Goal: Task Accomplishment & Management: Use online tool/utility

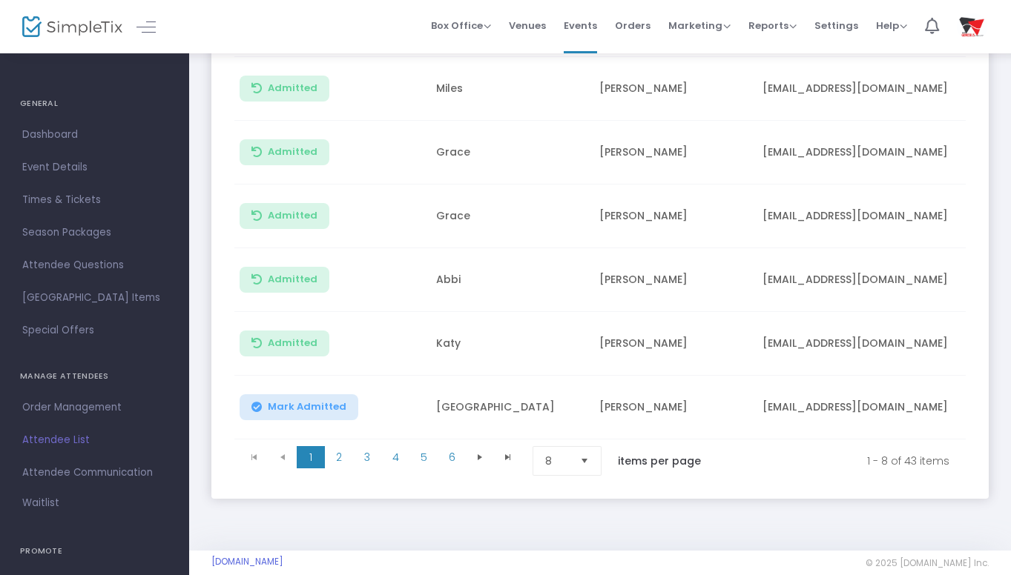
scroll to position [397, 0]
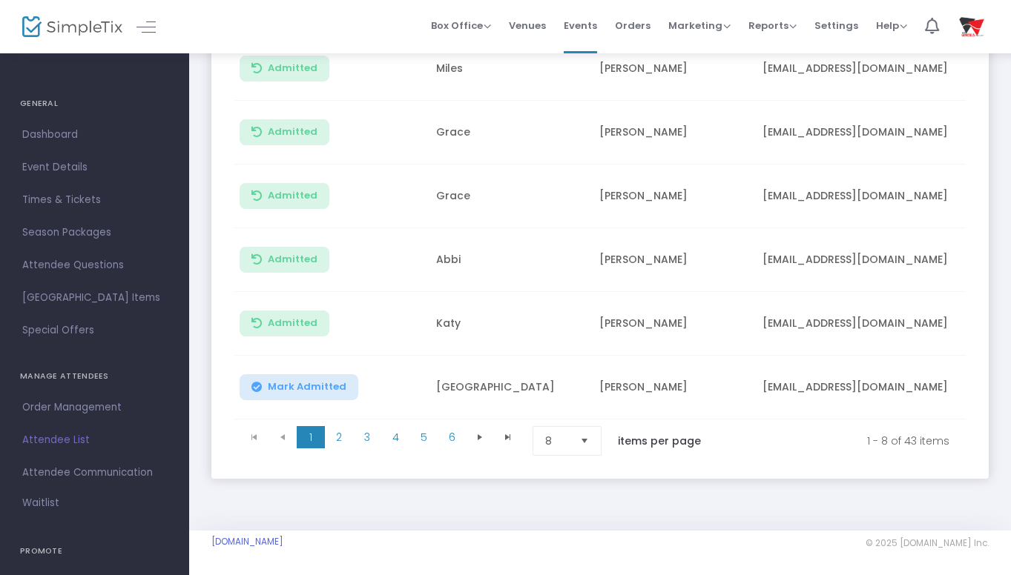
click at [592, 432] on span "Select" at bounding box center [584, 441] width 24 height 24
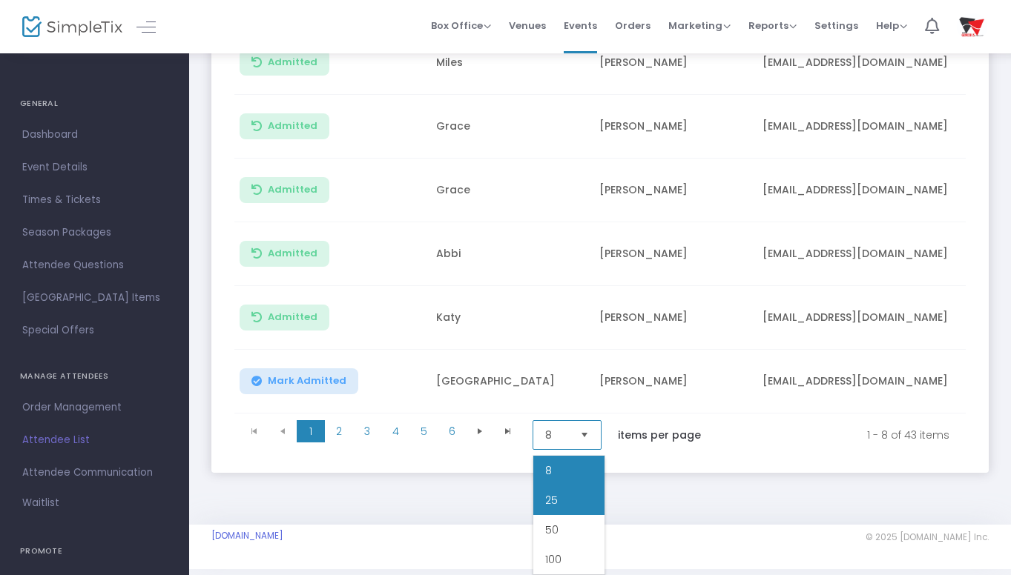
click at [576, 497] on li "25" at bounding box center [568, 501] width 71 height 30
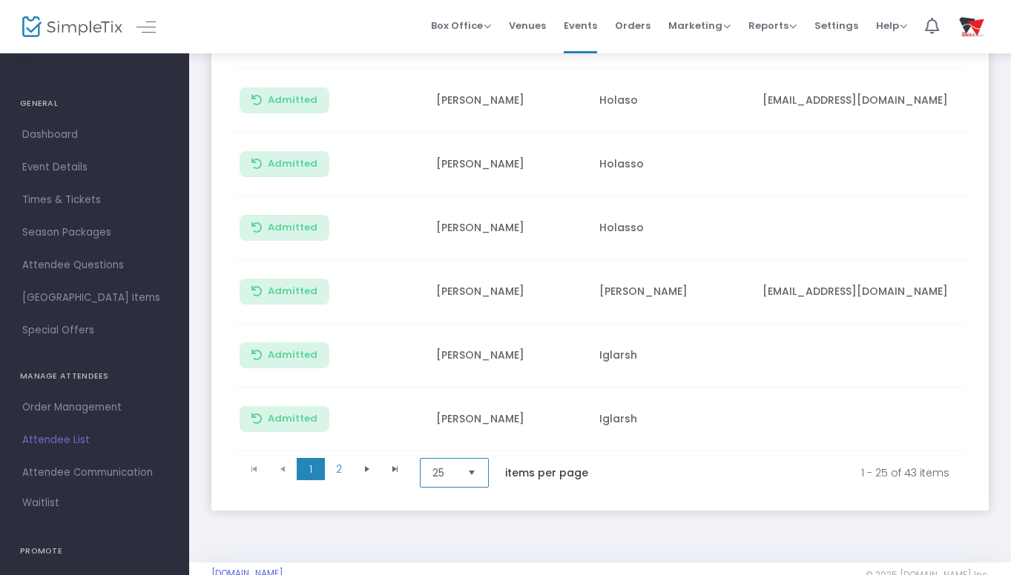
scroll to position [1481, 0]
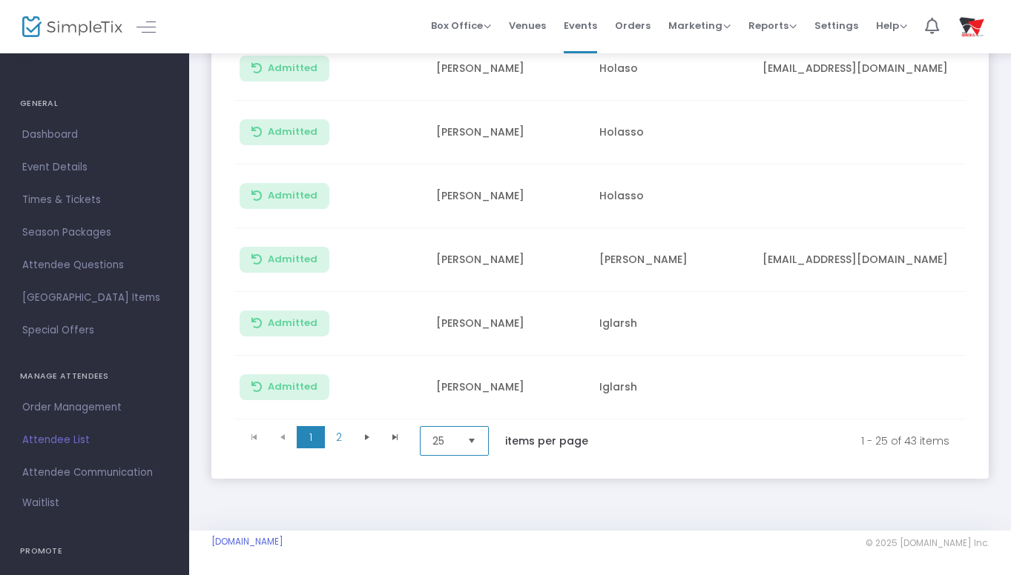
click at [479, 439] on span "Select" at bounding box center [472, 441] width 24 height 24
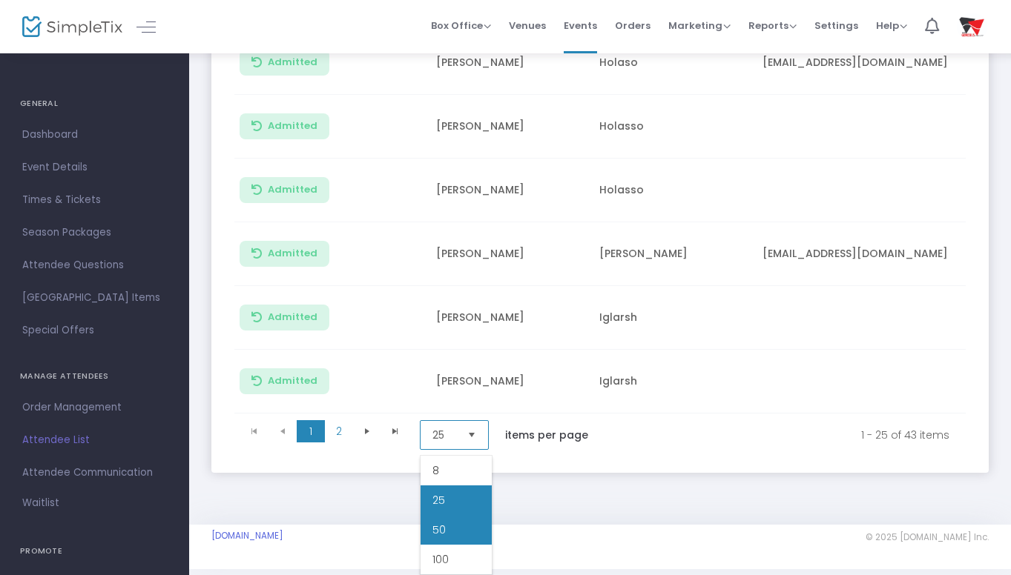
click at [450, 527] on li "50" at bounding box center [455, 530] width 71 height 30
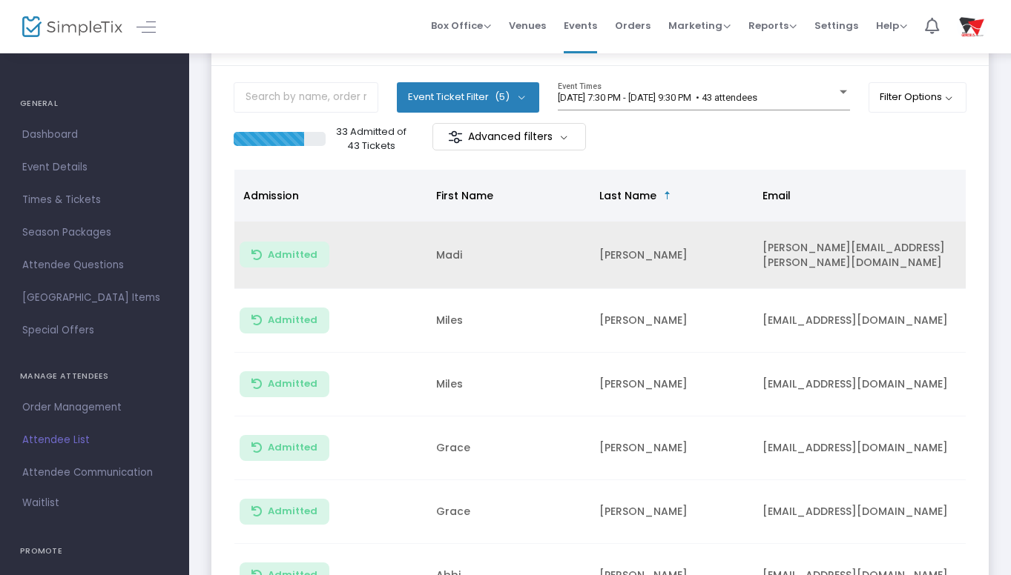
scroll to position [61, 0]
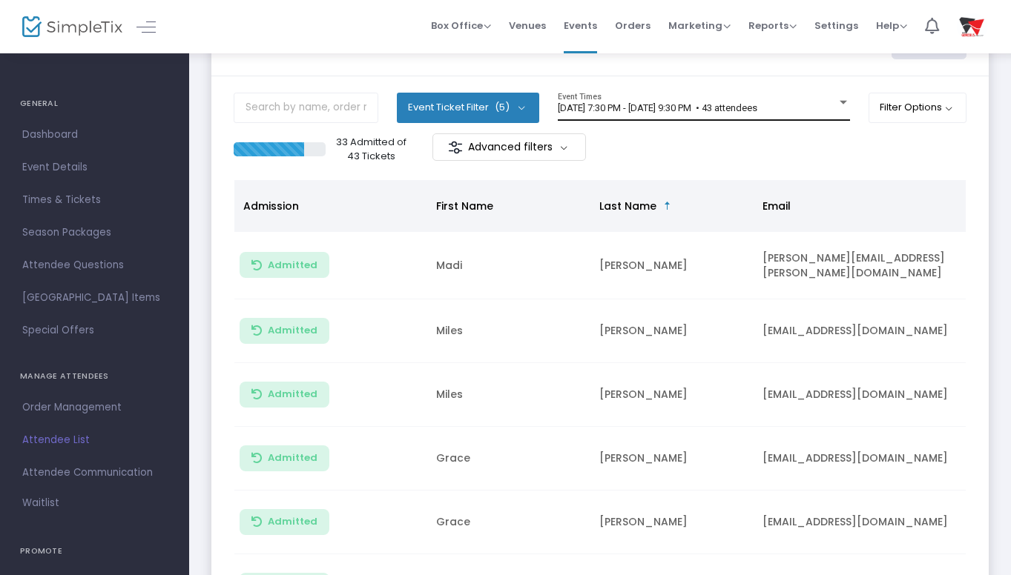
click at [839, 103] on div at bounding box center [842, 103] width 7 height 4
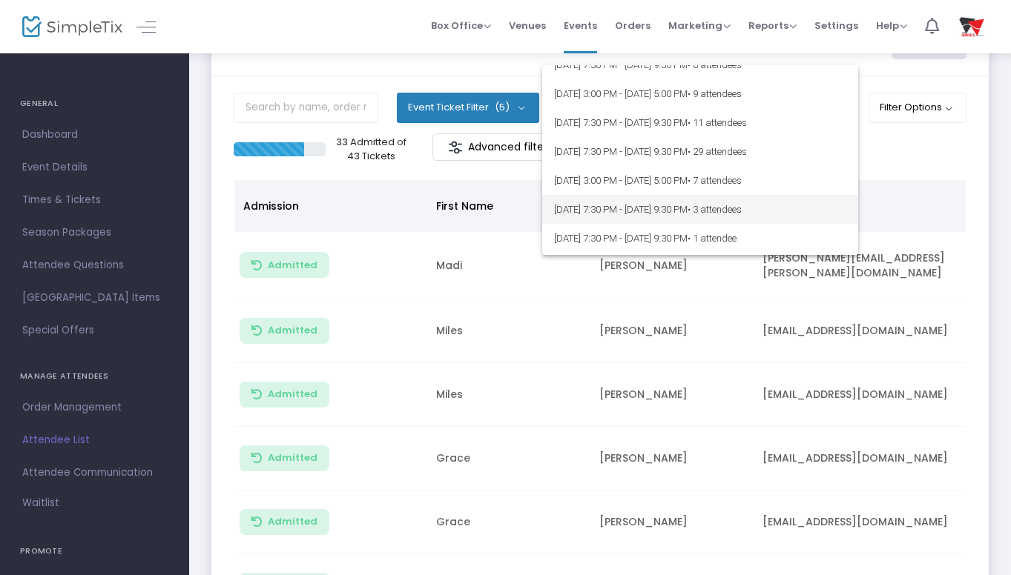
scroll to position [84, 0]
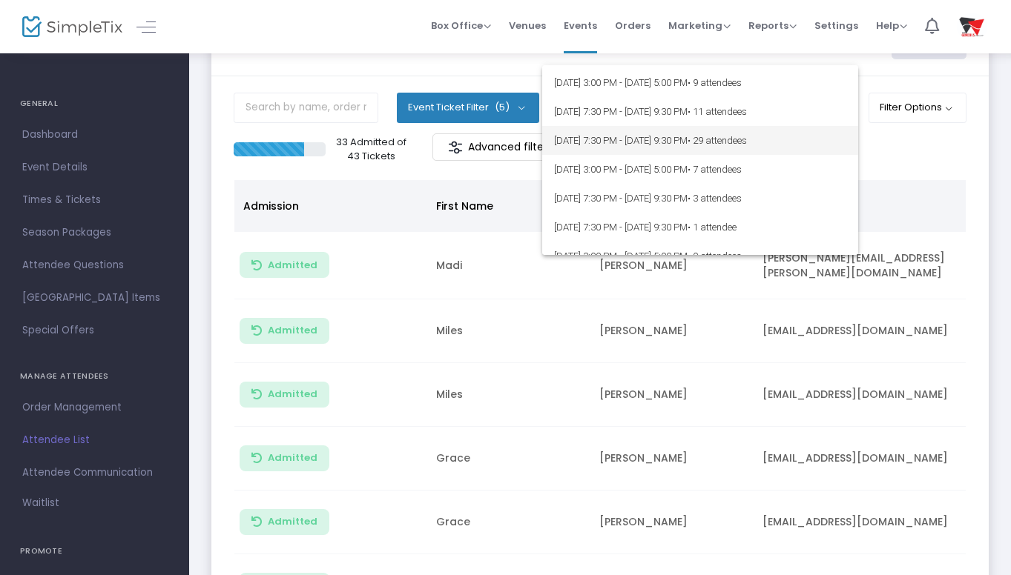
click at [727, 135] on span "[DATE] 7:30 PM - [DATE] 9:30 PM • 29 attendees" at bounding box center [700, 140] width 292 height 29
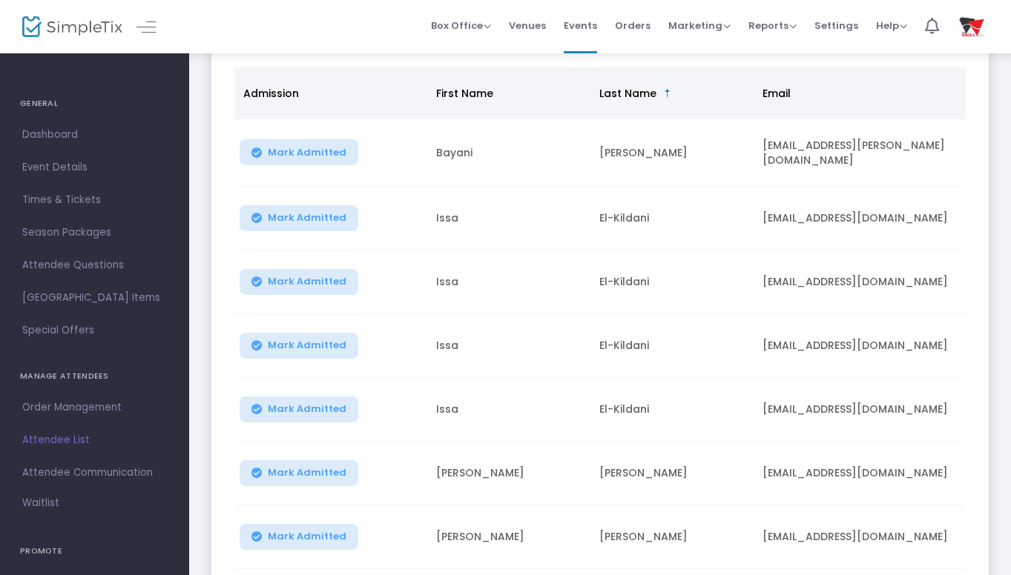
scroll to position [142, 0]
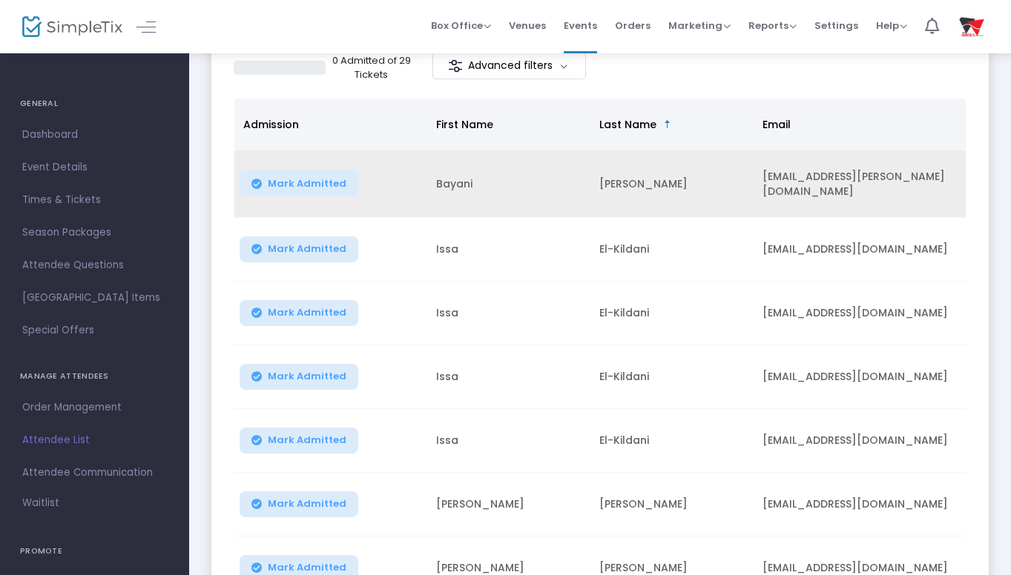
click at [448, 184] on td "Bayani" at bounding box center [508, 184] width 163 height 67
click at [315, 181] on span "Mark Admitted" at bounding box center [307, 184] width 79 height 12
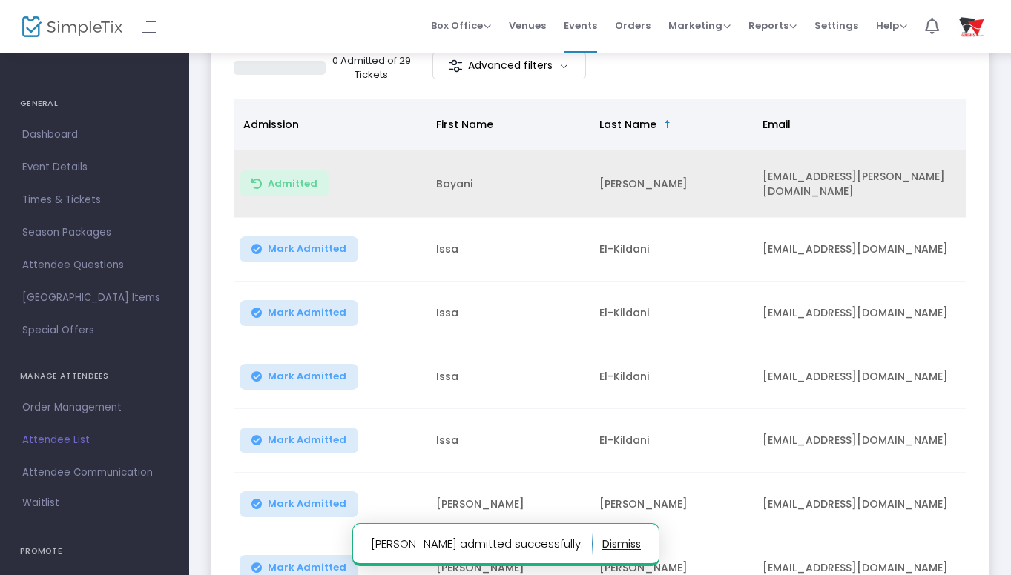
click at [314, 181] on button "Admitted" at bounding box center [285, 184] width 90 height 26
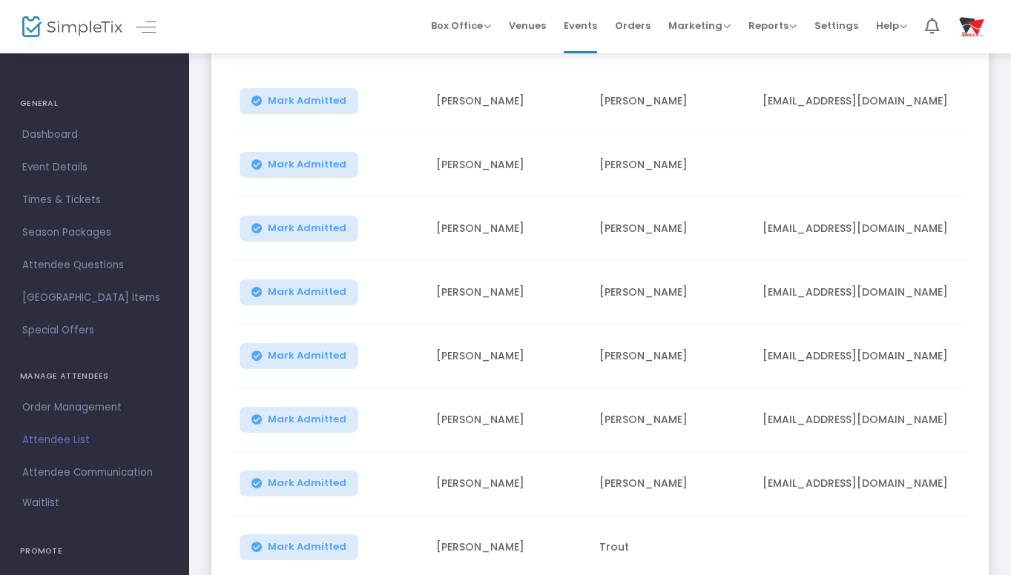
scroll to position [1481, 0]
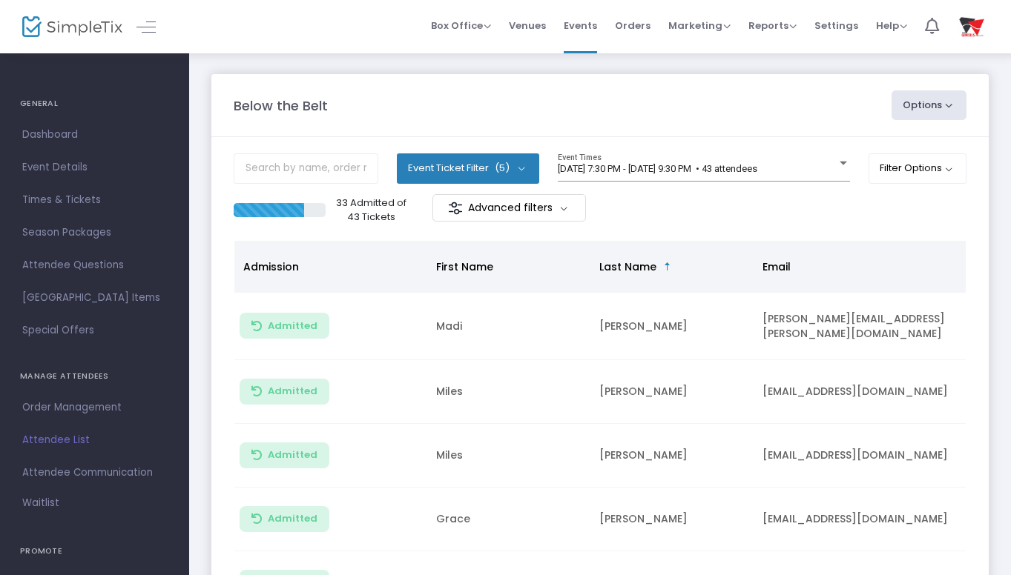
click at [849, 159] on div "Event Ticket Filter (5) Select All General Admission - Adult General Admission …" at bounding box center [600, 173] width 733 height 41
click at [836, 163] on div at bounding box center [842, 163] width 13 height 11
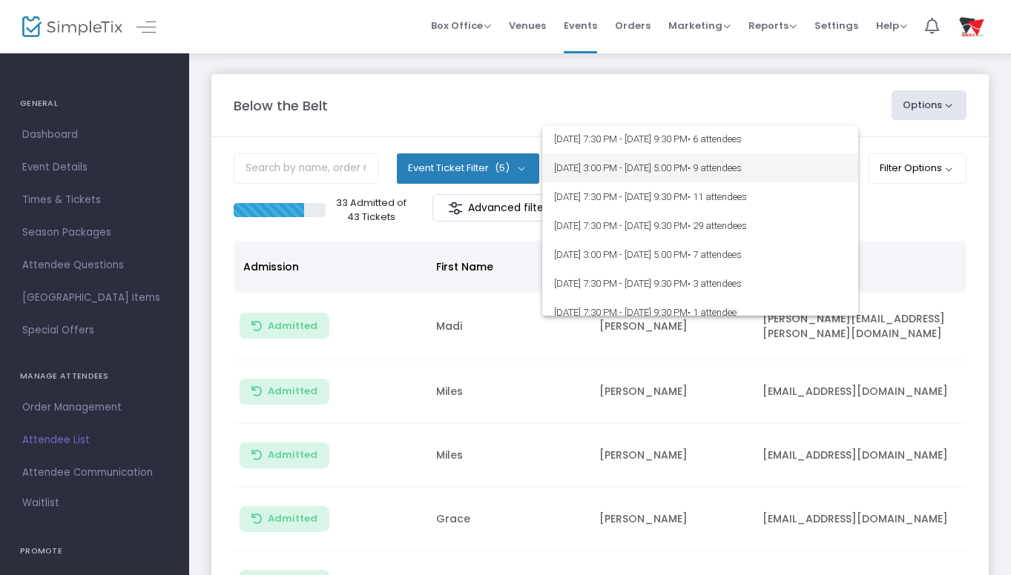
scroll to position [63, 0]
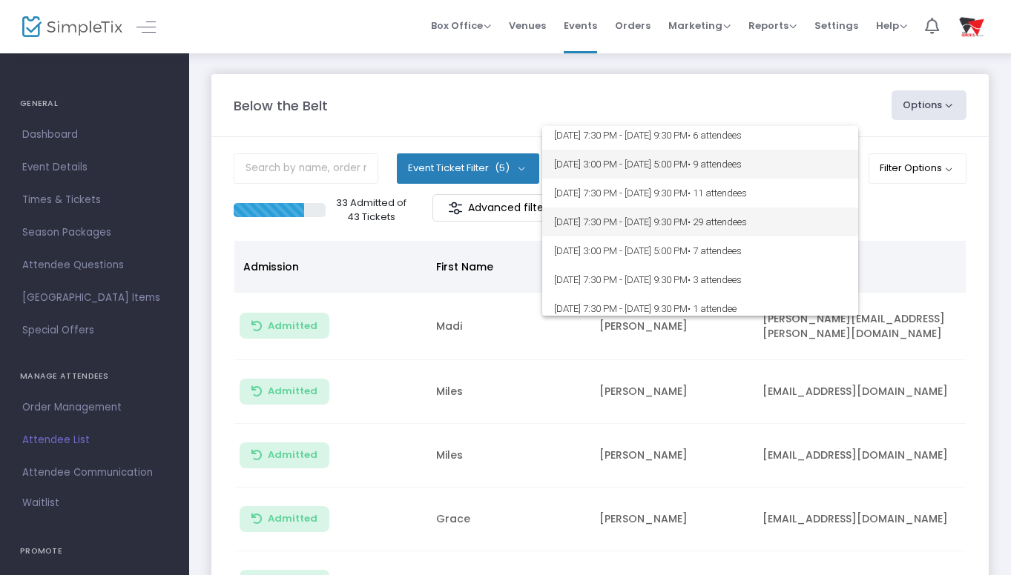
click at [747, 226] on span "• 29 attendees" at bounding box center [716, 222] width 59 height 11
